Goal: Obtain resource: Download file/media

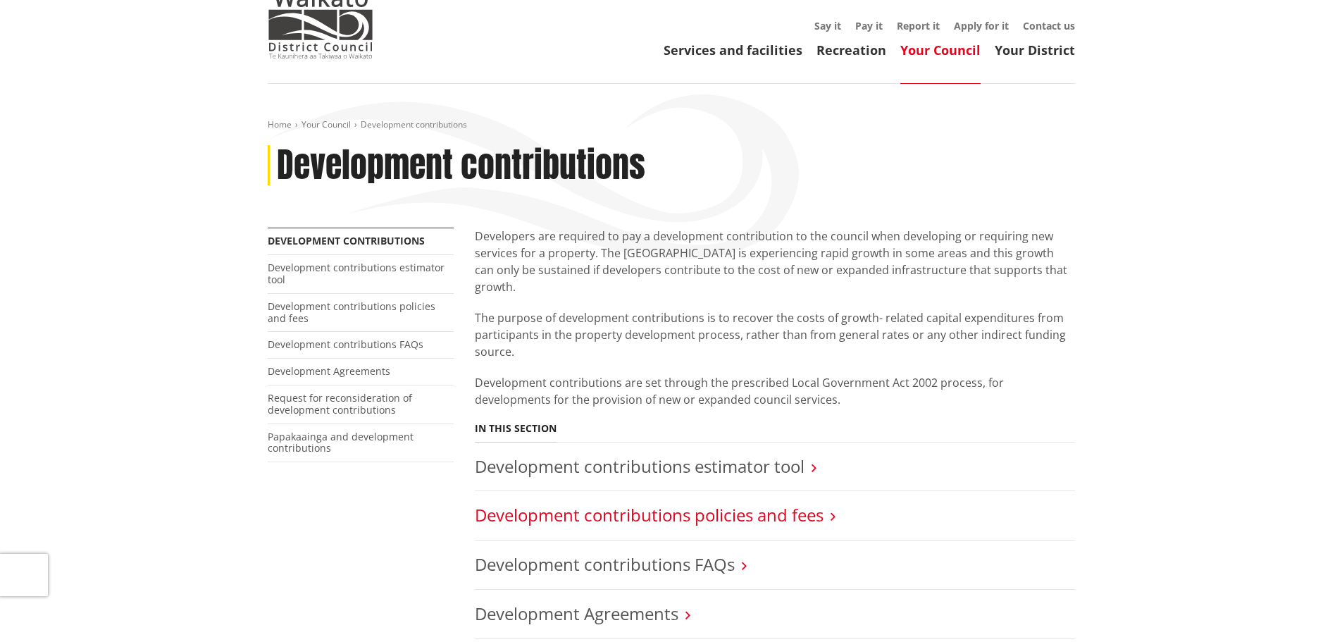
scroll to position [141, 0]
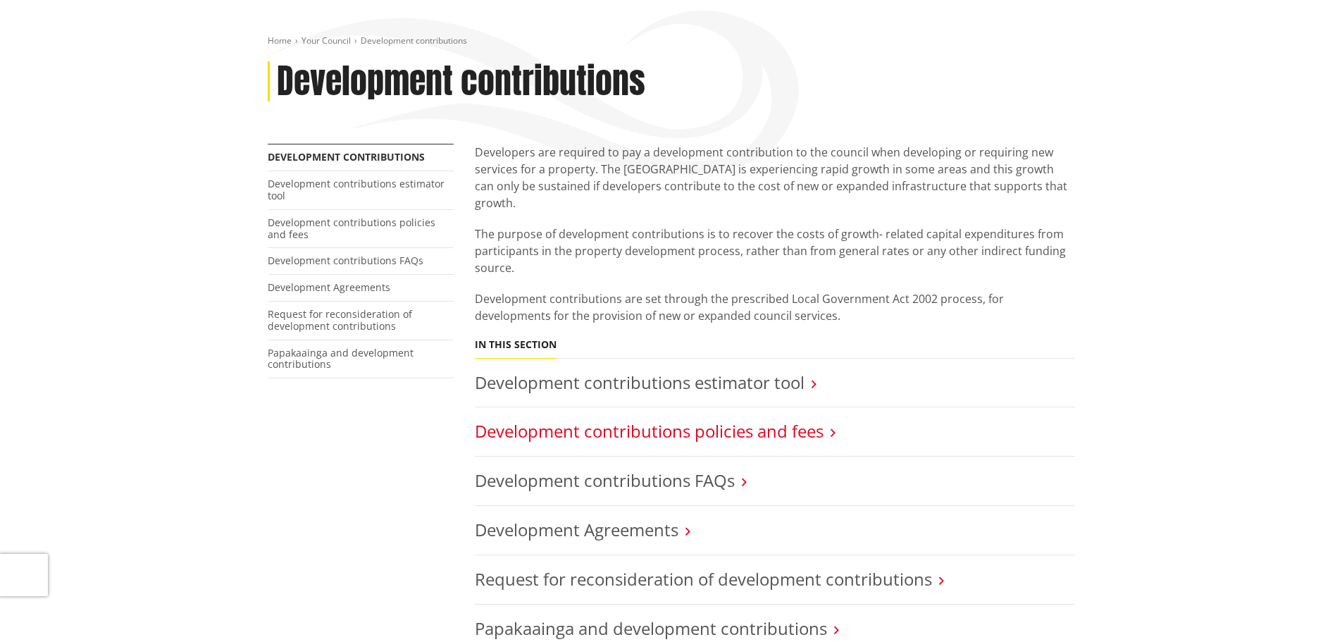
click at [808, 419] on link "Development contributions policies and fees" at bounding box center [649, 430] width 349 height 23
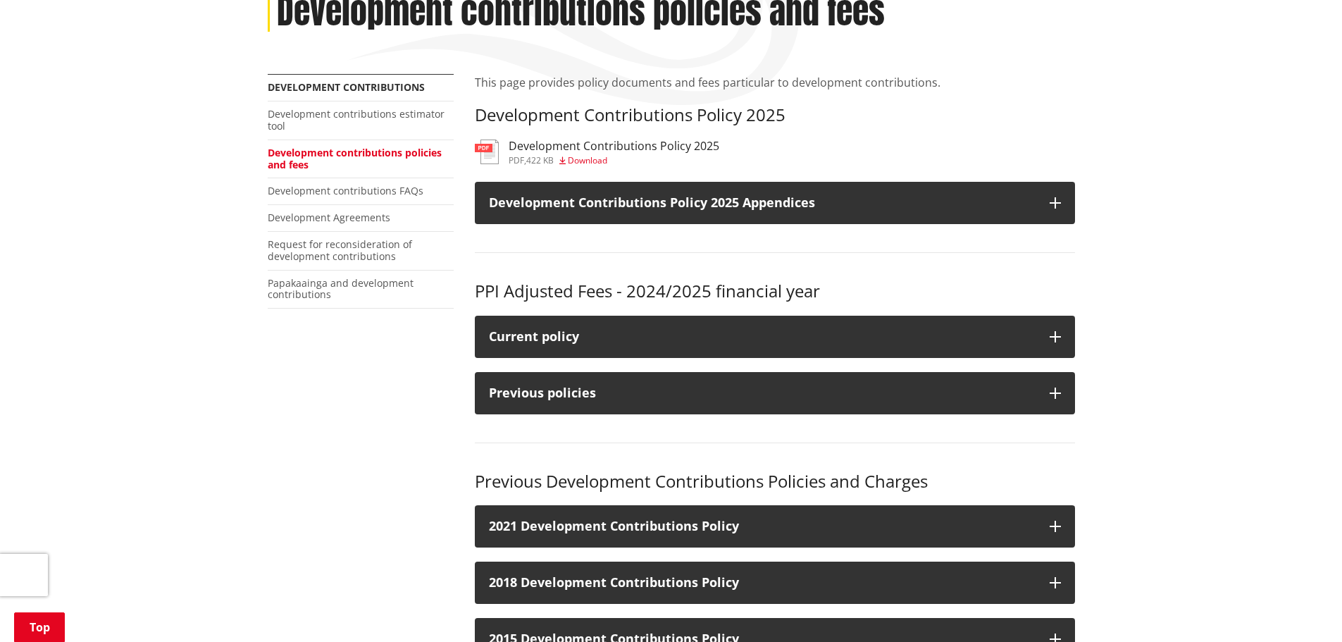
scroll to position [211, 0]
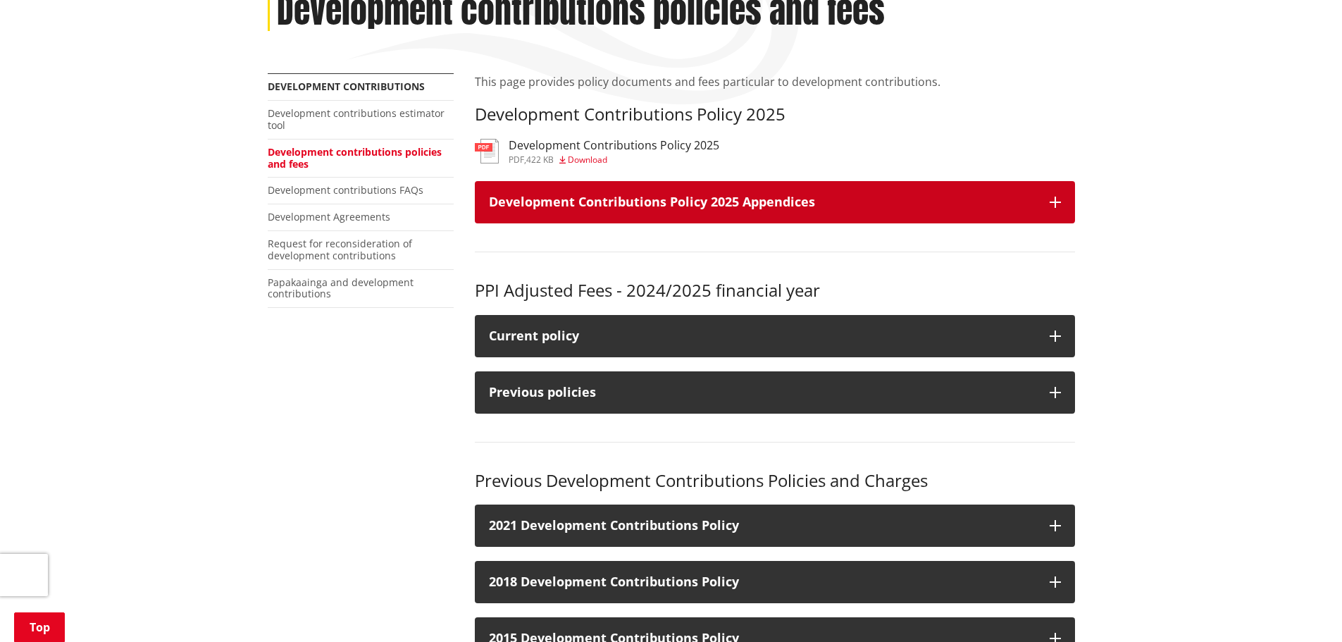
click at [913, 204] on h3 "Development Contributions Policy 2025 Appendices" at bounding box center [762, 202] width 547 height 14
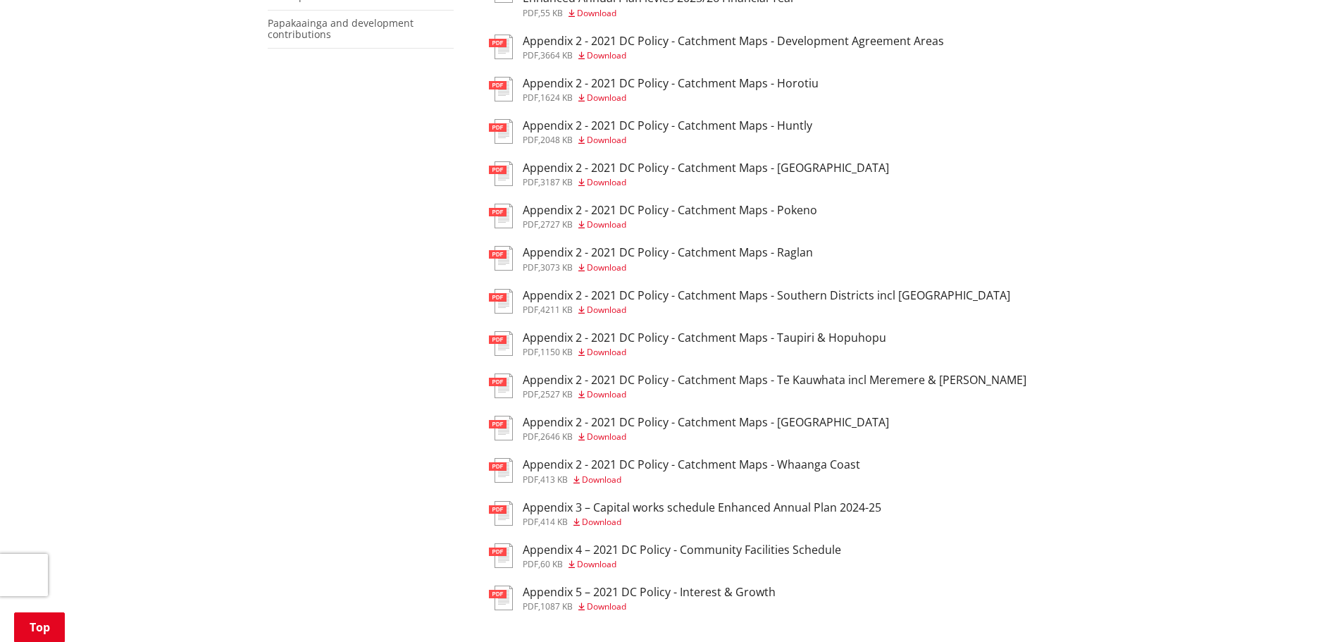
scroll to position [493, 0]
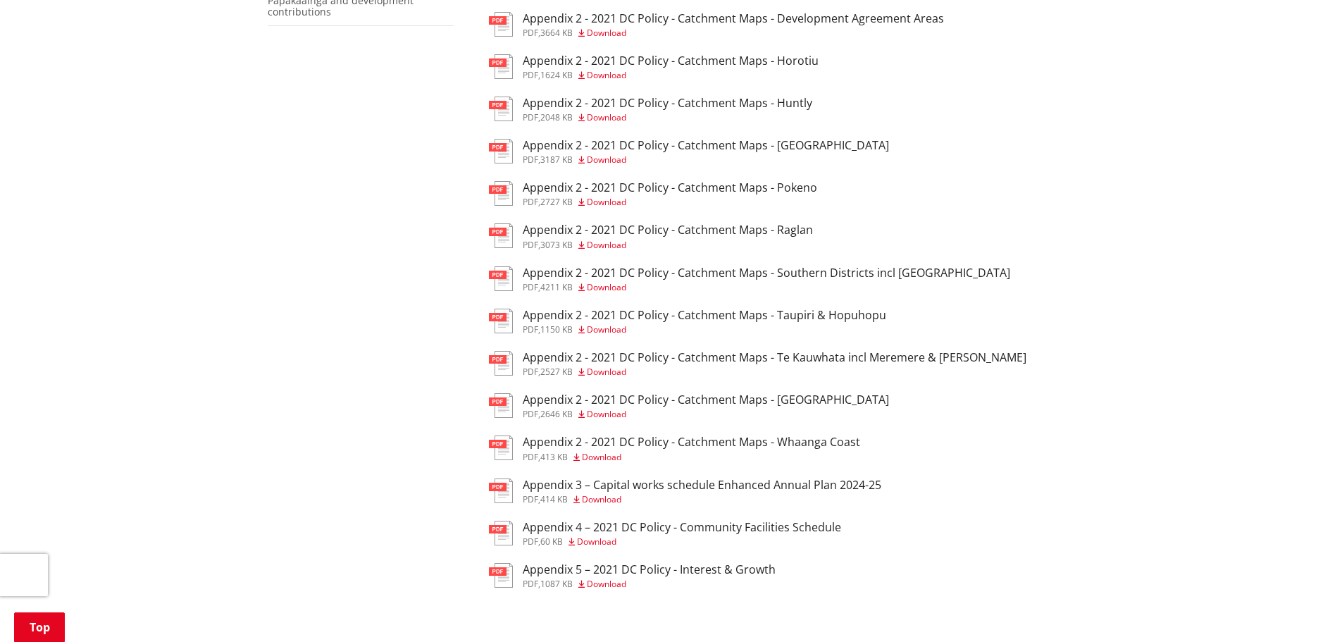
click at [809, 397] on h3 "Appendix 2 - 2021 DC Policy - Catchment Maps - [GEOGRAPHIC_DATA]" at bounding box center [706, 399] width 366 height 13
